Goal: Information Seeking & Learning: Learn about a topic

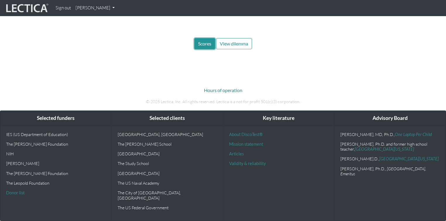
click at [201, 46] on span "Scores" at bounding box center [204, 44] width 13 height 6
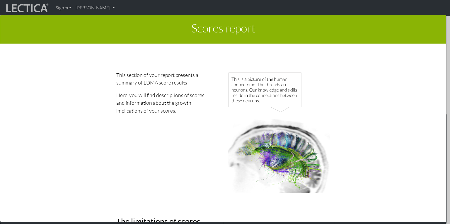
drag, startPoint x: 312, startPoint y: 201, endPoint x: 186, endPoint y: 35, distance: 209.0
click at [186, 35] on div "Scores report × This section of your report presents a summary of LDMA score re…" at bounding box center [223, 119] width 446 height 208
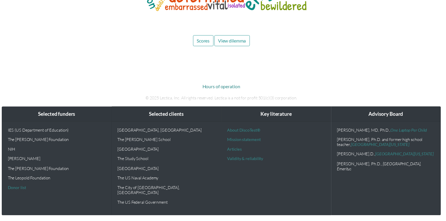
scroll to position [3243, 0]
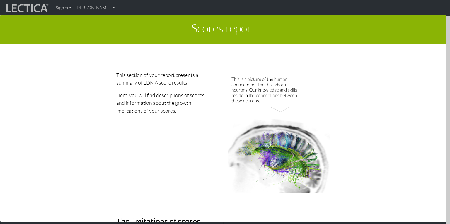
click at [250, 68] on div "This section of your report presents a summary of LDMA score results Here, you …" at bounding box center [222, 135] width 417 height 174
click at [307, 80] on img at bounding box center [278, 132] width 102 height 122
click at [212, 5] on div at bounding box center [225, 112] width 450 height 224
click at [333, 23] on h1 "Scores report" at bounding box center [223, 29] width 437 height 20
click at [347, 15] on div "Scores report ×" at bounding box center [223, 29] width 446 height 29
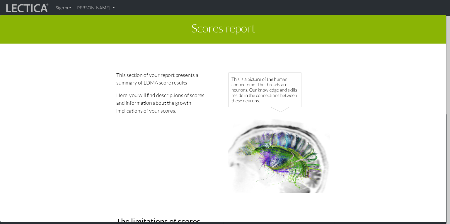
click at [358, 8] on div "Scores report × This section of your report presents a summary of LDMA score re…" at bounding box center [225, 118] width 450 height 224
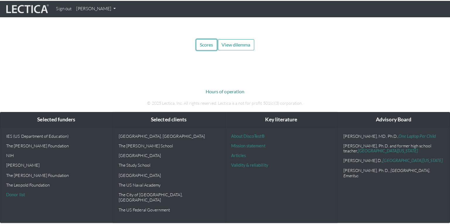
scroll to position [3197, 0]
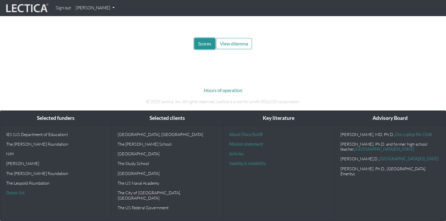
drag, startPoint x: 199, startPoint y: 58, endPoint x: 194, endPoint y: 59, distance: 5.3
drag, startPoint x: 194, startPoint y: 59, endPoint x: 197, endPoint y: 55, distance: 5.0
click at [198, 46] on span "Scores" at bounding box center [204, 44] width 13 height 6
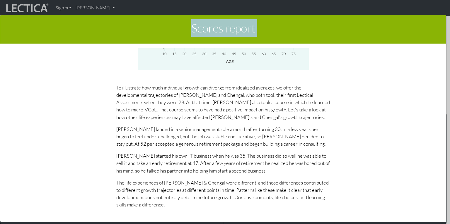
scroll to position [3471, 0]
drag, startPoint x: 184, startPoint y: 32, endPoint x: 318, endPoint y: 198, distance: 213.1
click at [318, 198] on div "Scores report × This section of your report presents a summary of LDMA score re…" at bounding box center [223, 119] width 446 height 208
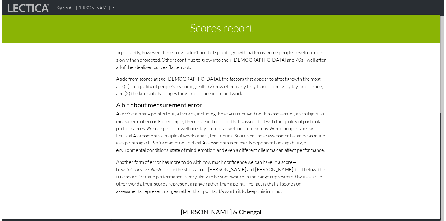
scroll to position [2417, 0]
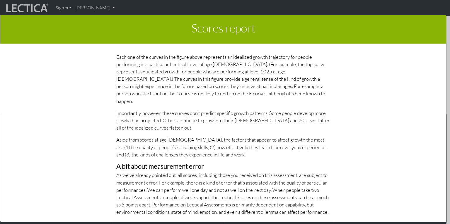
click at [343, 9] on div "Scores report × This section of your report presents a summary of LDMA score re…" at bounding box center [225, 118] width 450 height 224
